Goal: Transaction & Acquisition: Purchase product/service

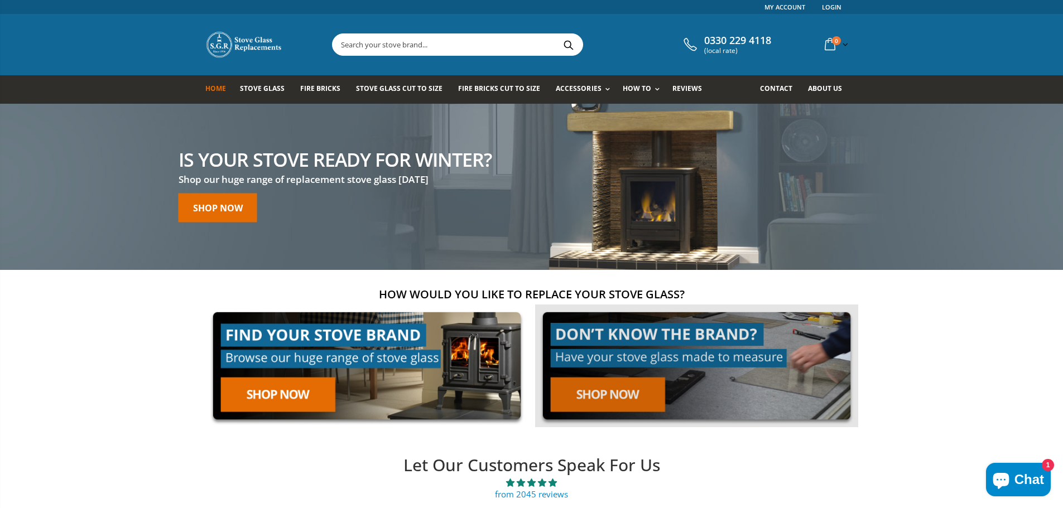
click at [615, 397] on link at bounding box center [696, 366] width 323 height 123
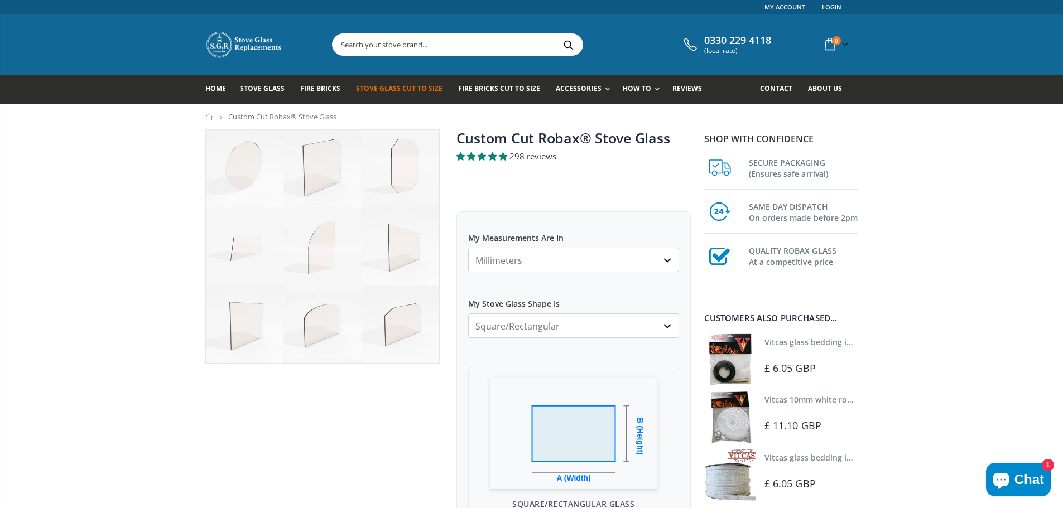
click at [579, 258] on select "Millimeters Centimeters Inches" at bounding box center [573, 260] width 211 height 25
select select "cm"
click at [468, 248] on select "Millimeters Centimeters Inches" at bounding box center [573, 260] width 211 height 25
click at [557, 329] on select "Square/Rectangular Arched Half Arch Both Top Corners Cut Single Corner Cut All …" at bounding box center [573, 326] width 211 height 25
click at [468, 314] on select "Square/Rectangular Arched Half Arch Both Top Corners Cut Single Corner Cut All …" at bounding box center [573, 326] width 211 height 25
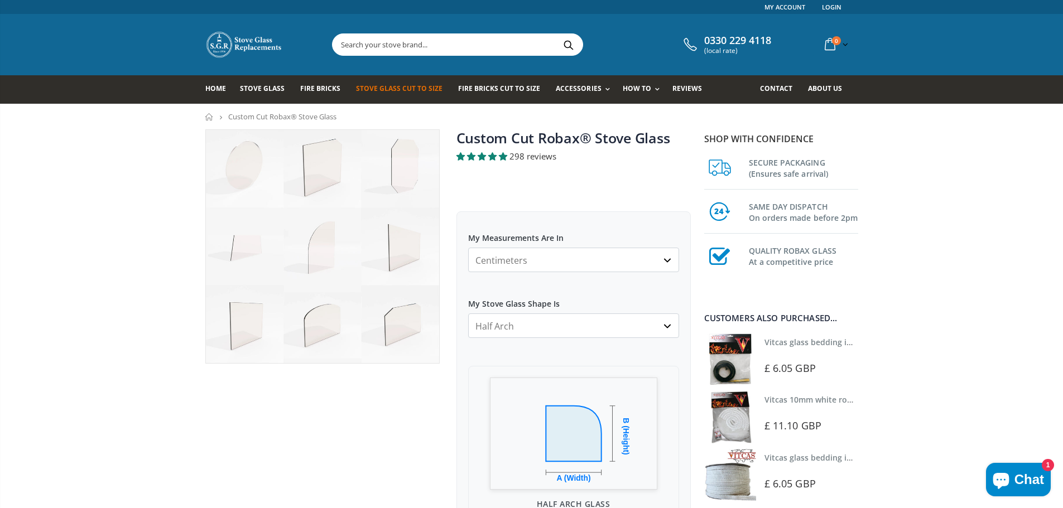
click at [520, 321] on select "Square/Rectangular Arched Half Arch Both Top Corners Cut Single Corner Cut All …" at bounding box center [573, 326] width 211 height 25
select select "arched"
click at [468, 314] on select "Square/Rectangular Arched Half Arch Both Top Corners Cut Single Corner Cut All …" at bounding box center [573, 326] width 211 height 25
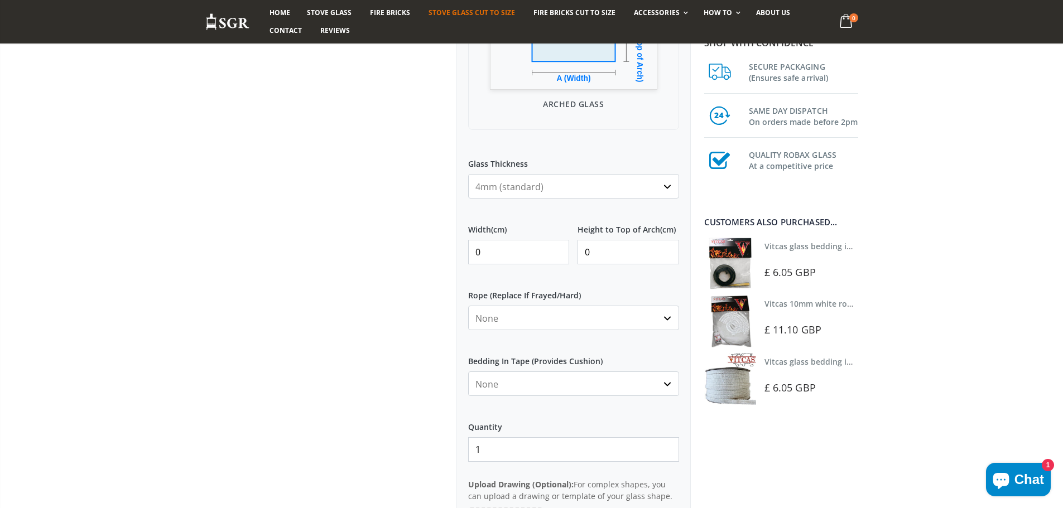
scroll to position [379, 0]
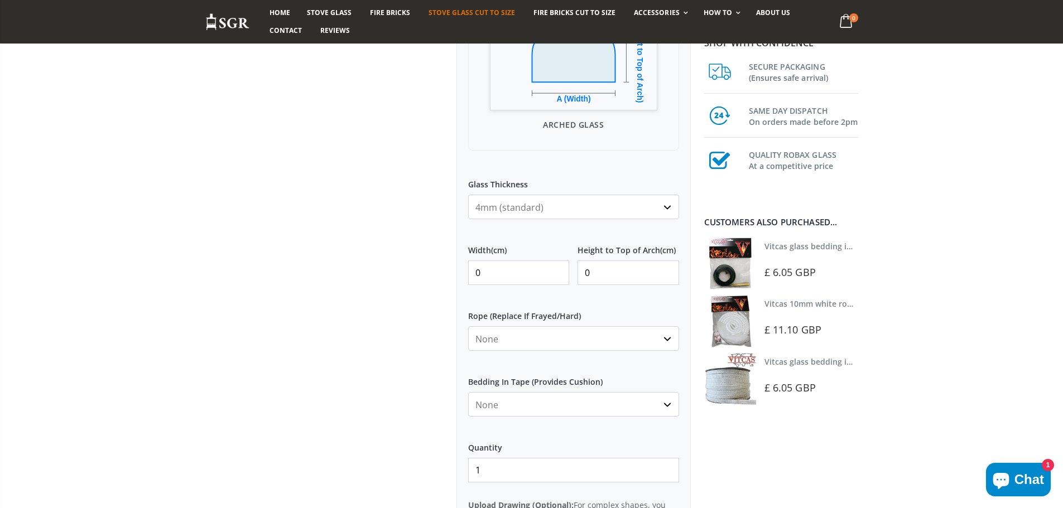
click at [489, 272] on input "0" at bounding box center [519, 273] width 102 height 25
type input "29"
click at [605, 269] on input "0" at bounding box center [628, 273] width 102 height 25
type input "0"
type input "33"
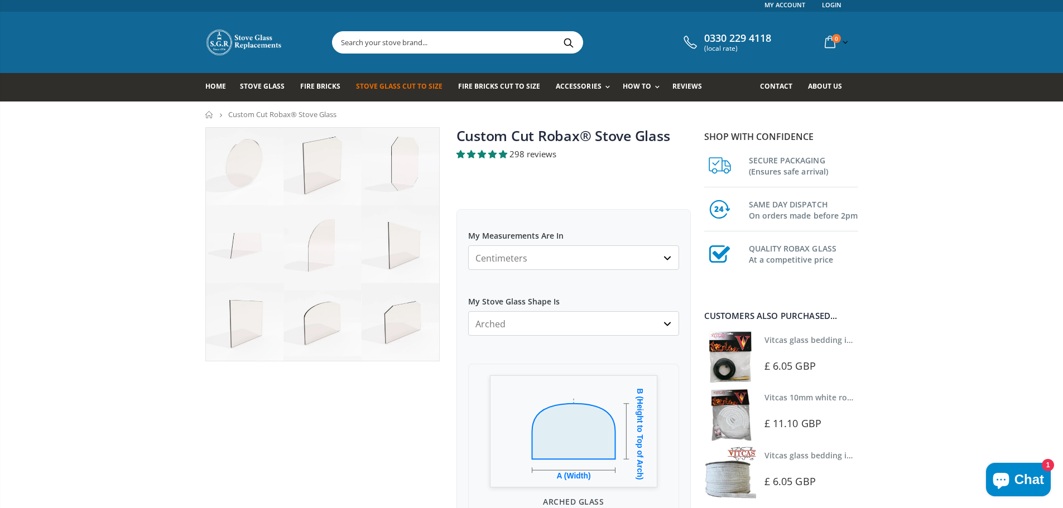
scroll to position [0, 0]
